Goal: Task Accomplishment & Management: Manage account settings

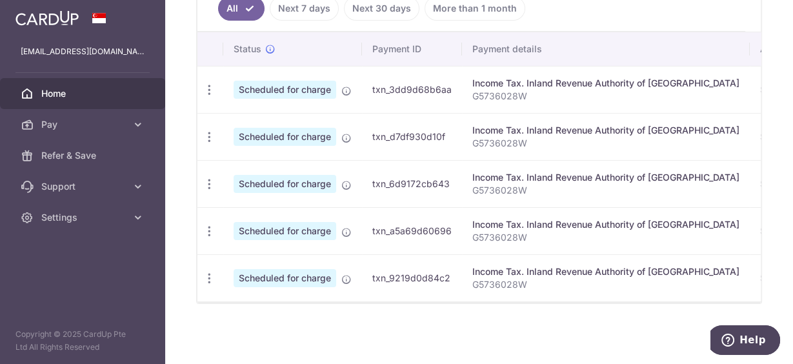
scroll to position [279, 0]
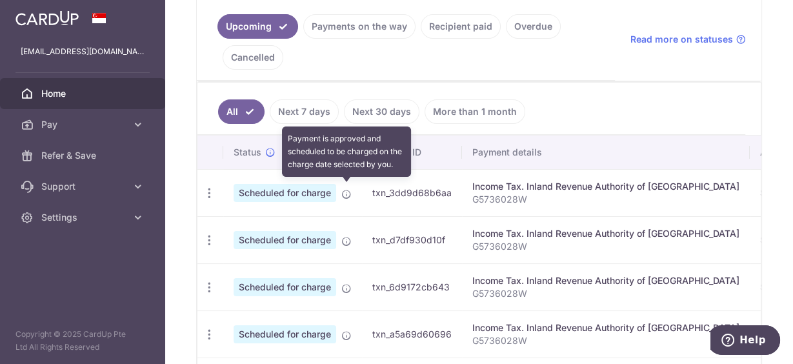
click at [347, 189] on icon at bounding box center [346, 194] width 10 height 10
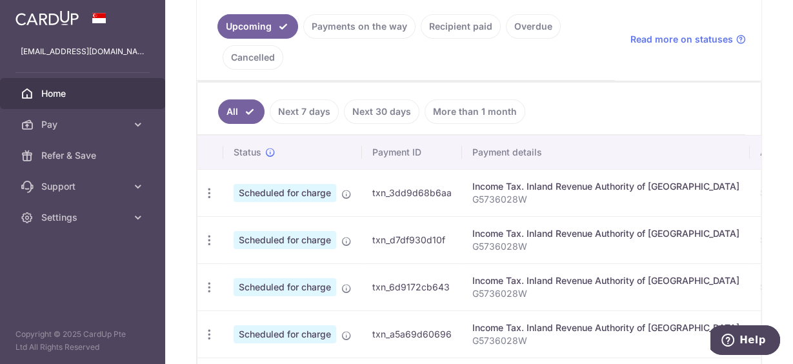
click at [272, 189] on span "Scheduled for charge" at bounding box center [285, 193] width 103 height 18
click at [214, 190] on icon "button" at bounding box center [210, 194] width 14 height 14
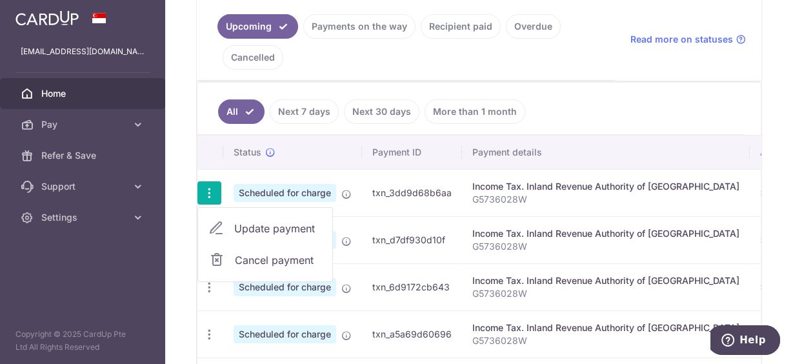
click at [578, 110] on ul "All Next 7 days Next 30 days More than 1 month" at bounding box center [471, 109] width 548 height 52
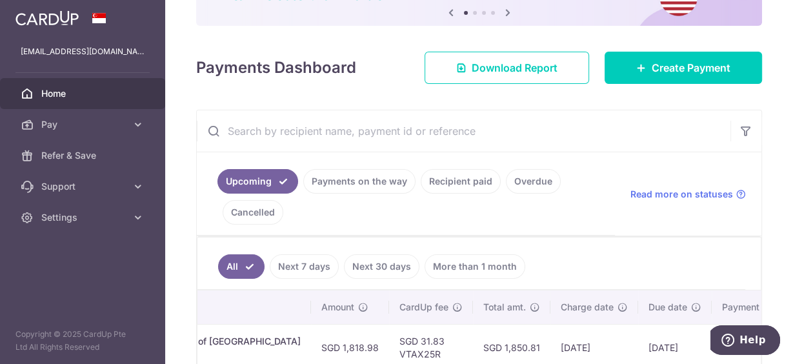
scroll to position [0, 0]
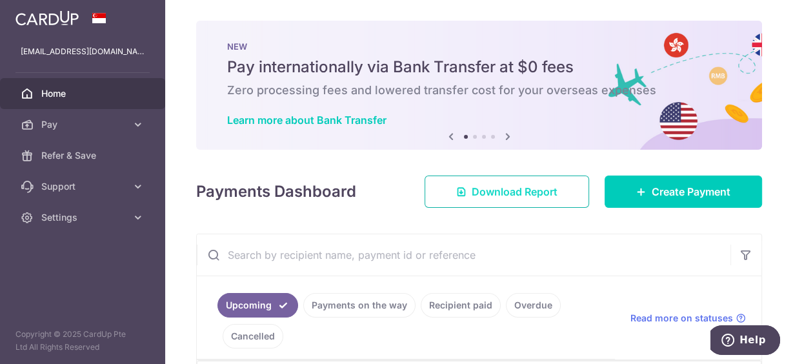
click at [490, 199] on link "Download Report" at bounding box center [507, 192] width 165 height 32
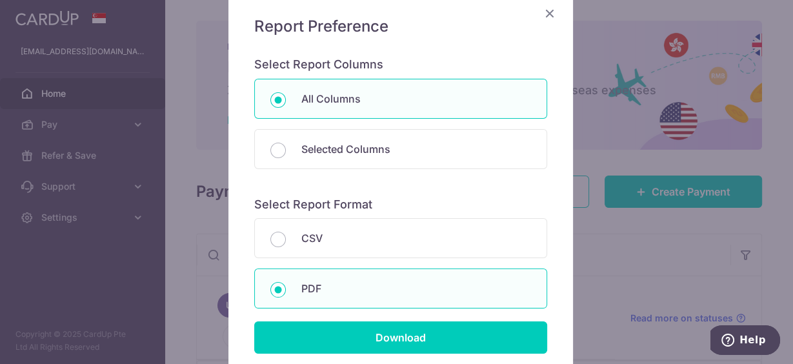
scroll to position [207, 0]
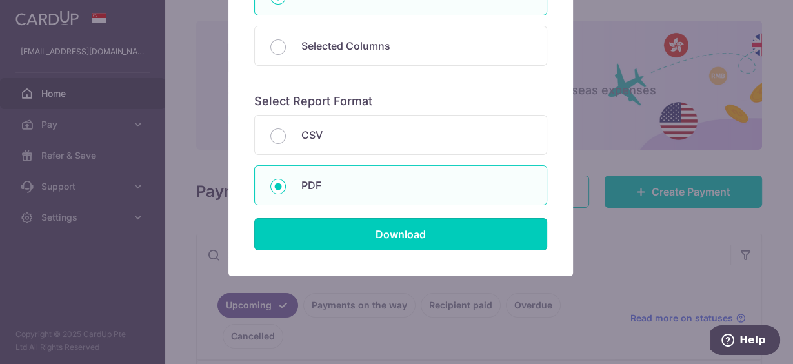
click at [401, 225] on input "Download" at bounding box center [400, 234] width 293 height 32
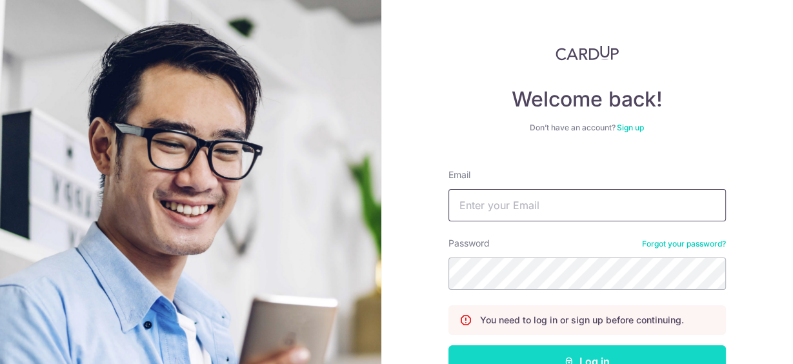
type input "[EMAIL_ADDRESS][DOMAIN_NAME]"
click at [551, 356] on button "Log in" at bounding box center [588, 361] width 278 height 32
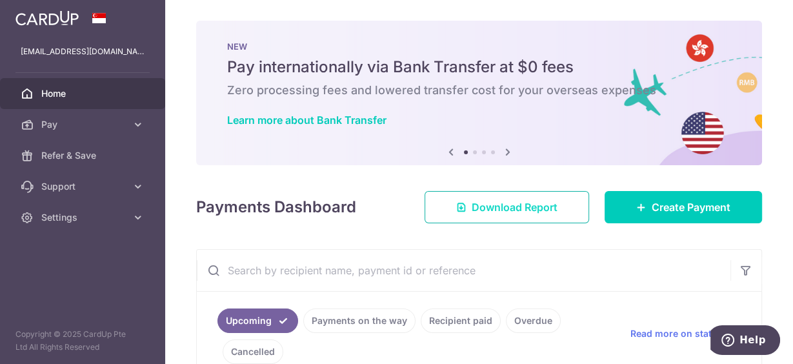
click at [492, 208] on span "Download Report" at bounding box center [515, 206] width 86 height 15
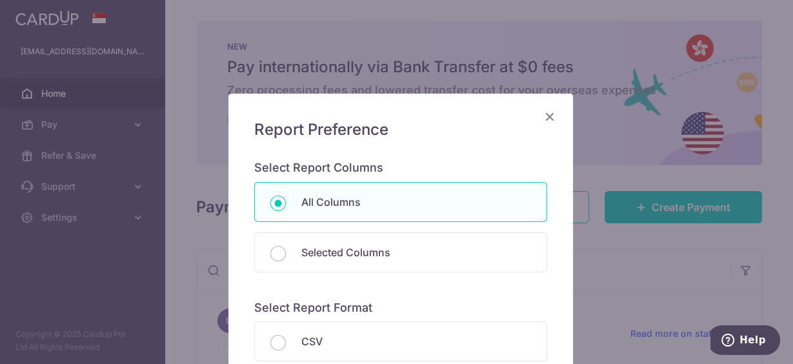
scroll to position [209, 0]
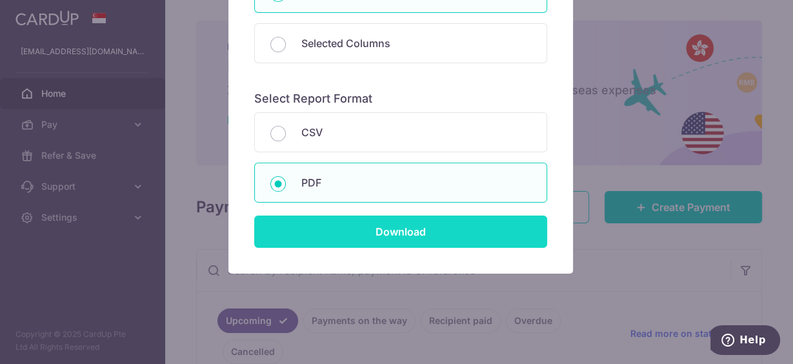
click at [405, 234] on input "Download" at bounding box center [400, 232] width 293 height 32
